Goal: Check status: Check status

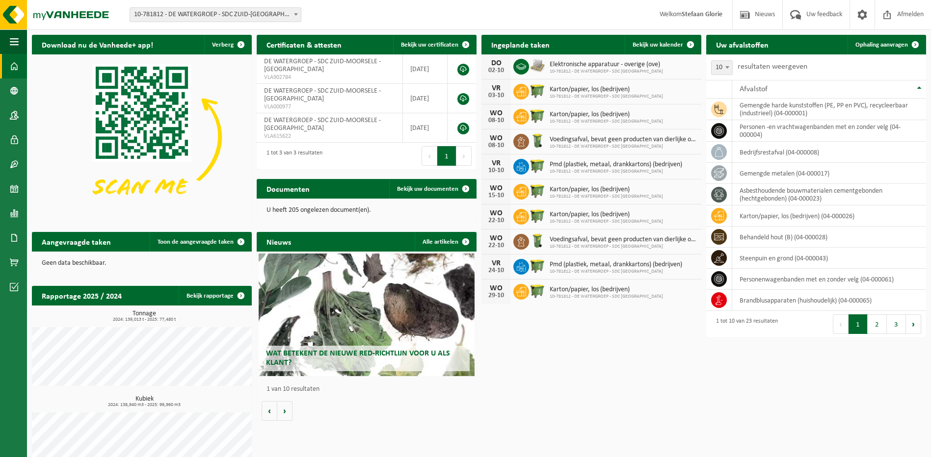
click at [295, 14] on b at bounding box center [296, 14] width 4 height 2
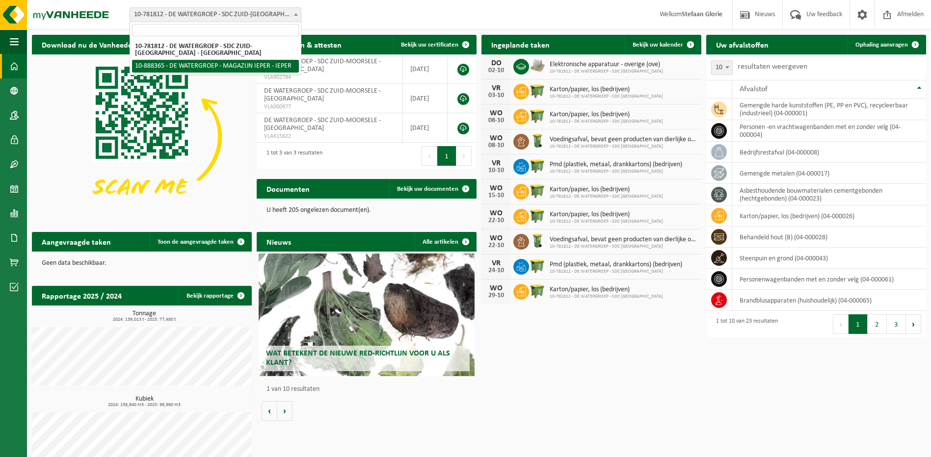
select select "113473"
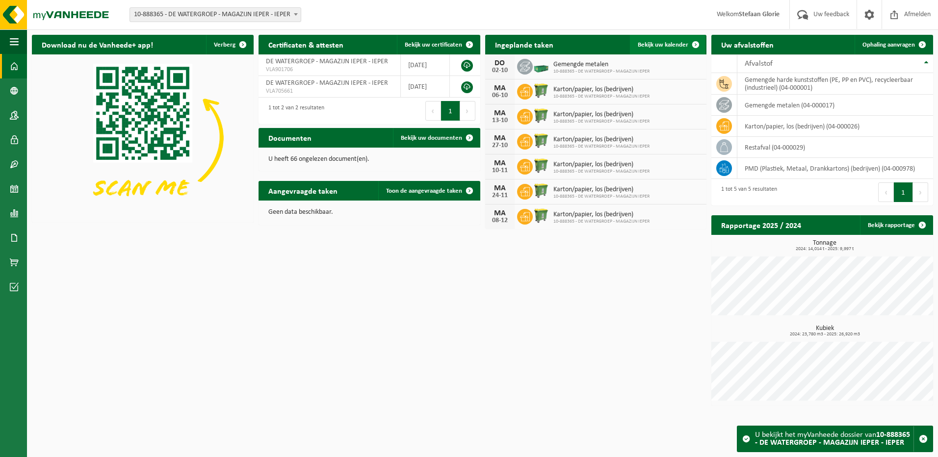
click at [675, 46] on span "Bekijk uw kalender" at bounding box center [663, 45] width 51 height 6
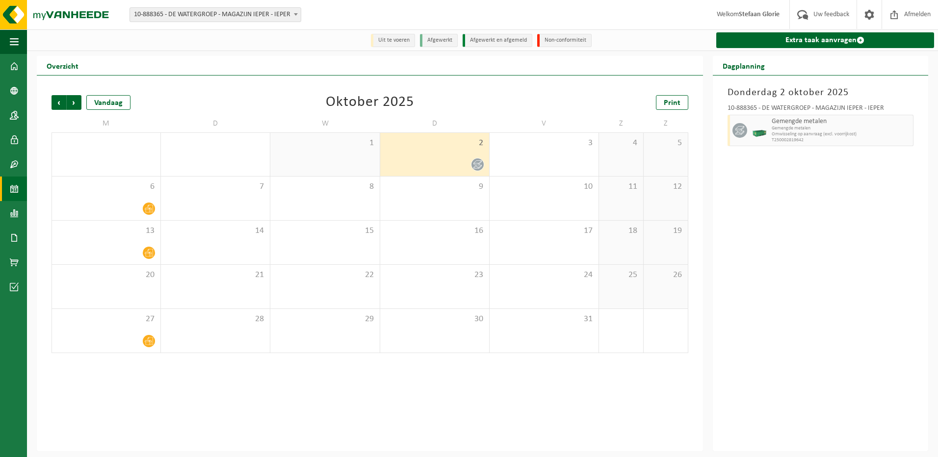
click at [480, 164] on icon at bounding box center [477, 164] width 8 height 8
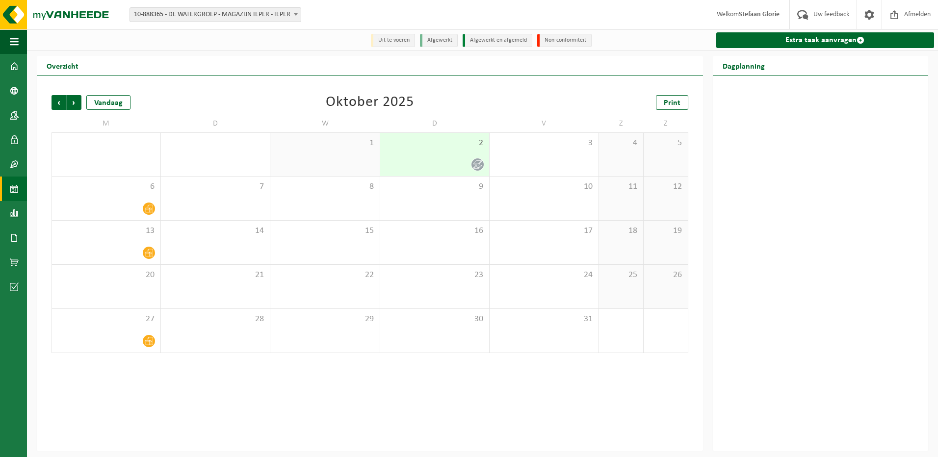
click at [480, 165] on icon at bounding box center [477, 164] width 8 height 8
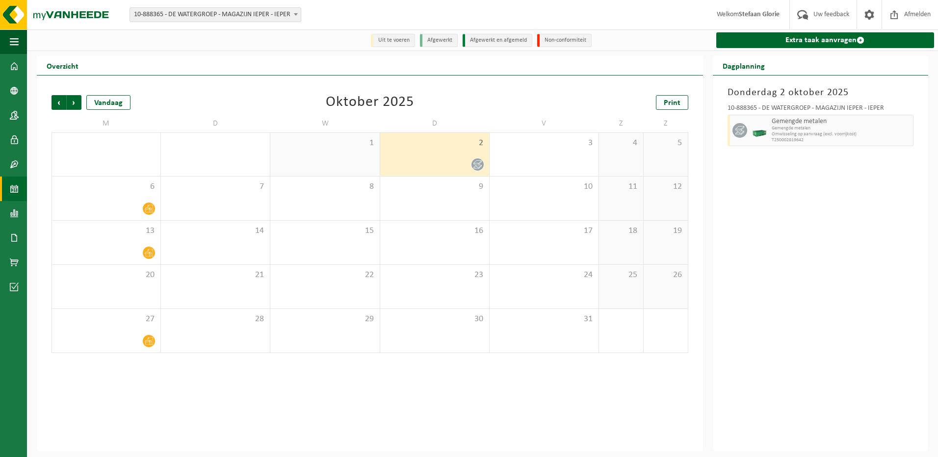
click at [496, 91] on div "Vorige Volgende Vandaag Oktober 2025 Print M D W D V Z Z 29 1 30 1 2 3 4 5 6 7 …" at bounding box center [370, 224] width 647 height 278
